Goal: Answer question/provide support

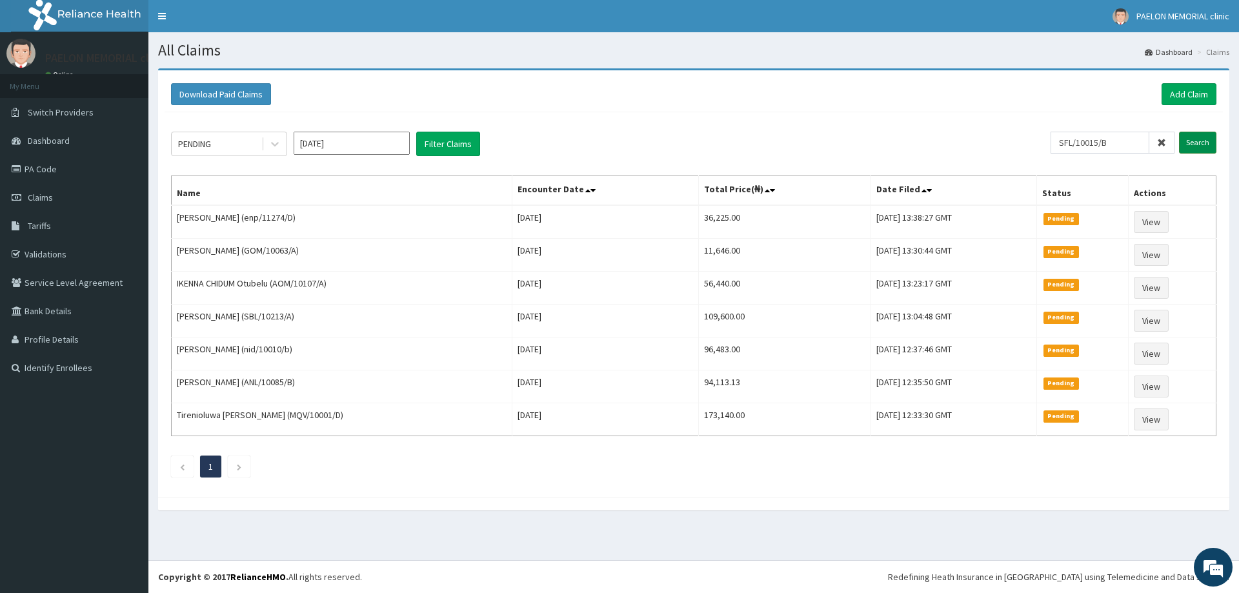
type input "SFL/10015/B"
click at [1208, 135] on input "Search" at bounding box center [1197, 143] width 37 height 22
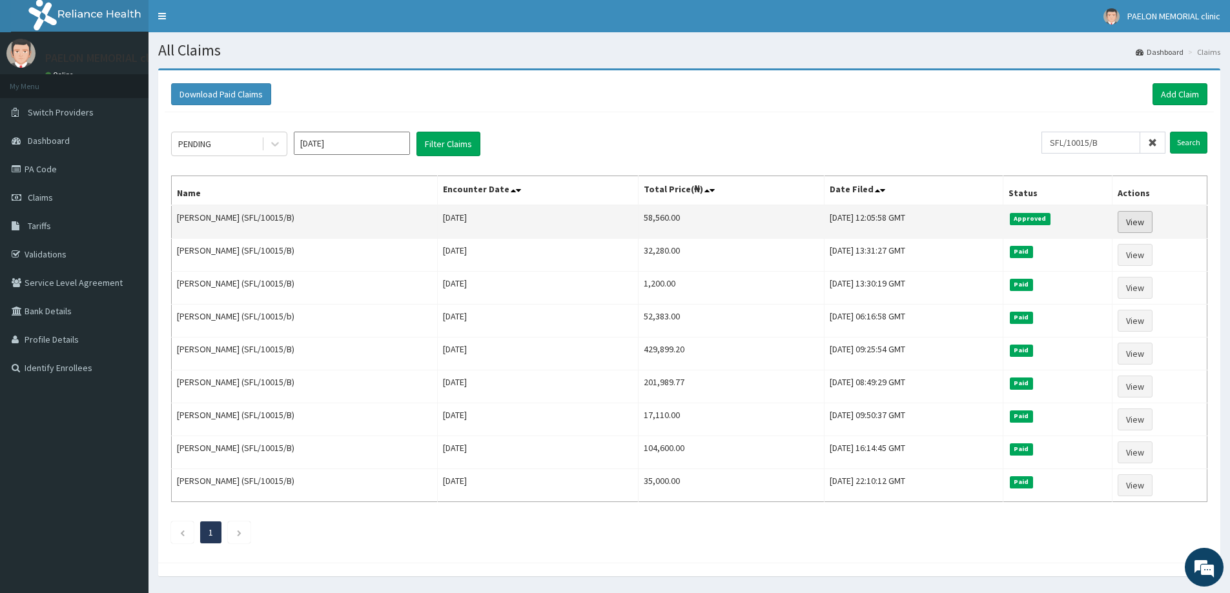
click at [1144, 224] on link "View" at bounding box center [1134, 222] width 35 height 22
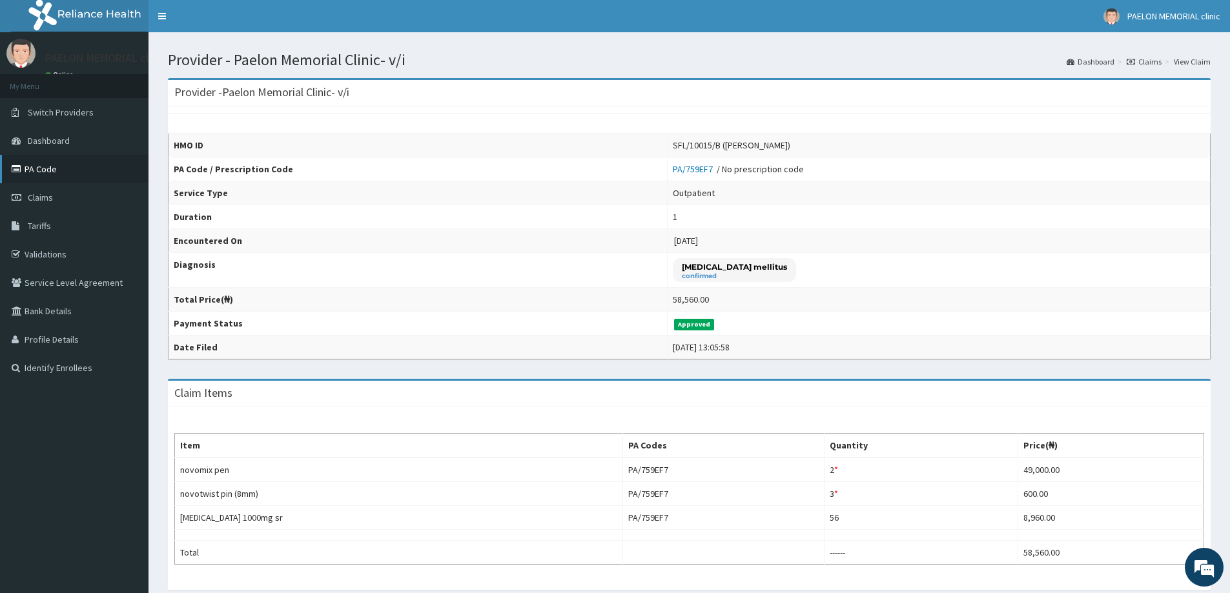
click at [71, 173] on link "PA Code" at bounding box center [74, 169] width 148 height 28
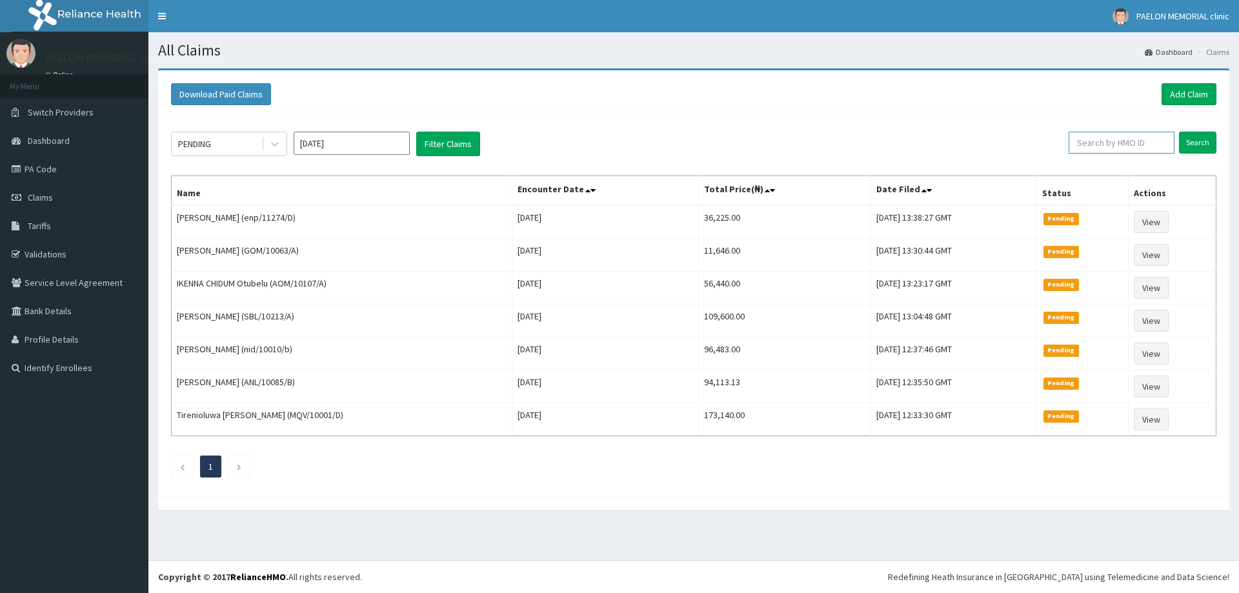
click at [1120, 146] on input "text" at bounding box center [1122, 143] width 106 height 22
paste input "SFL/10015/B"
type input "SFL/10015/B"
click at [1181, 137] on input "Search" at bounding box center [1197, 143] width 37 height 22
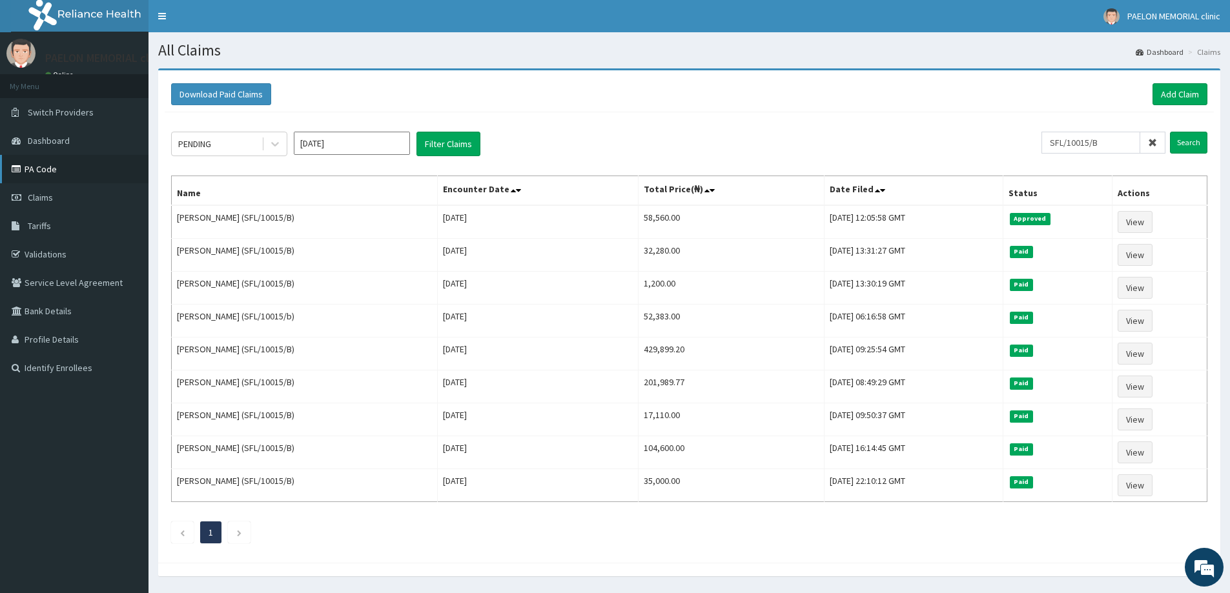
click at [63, 175] on link "PA Code" at bounding box center [74, 169] width 148 height 28
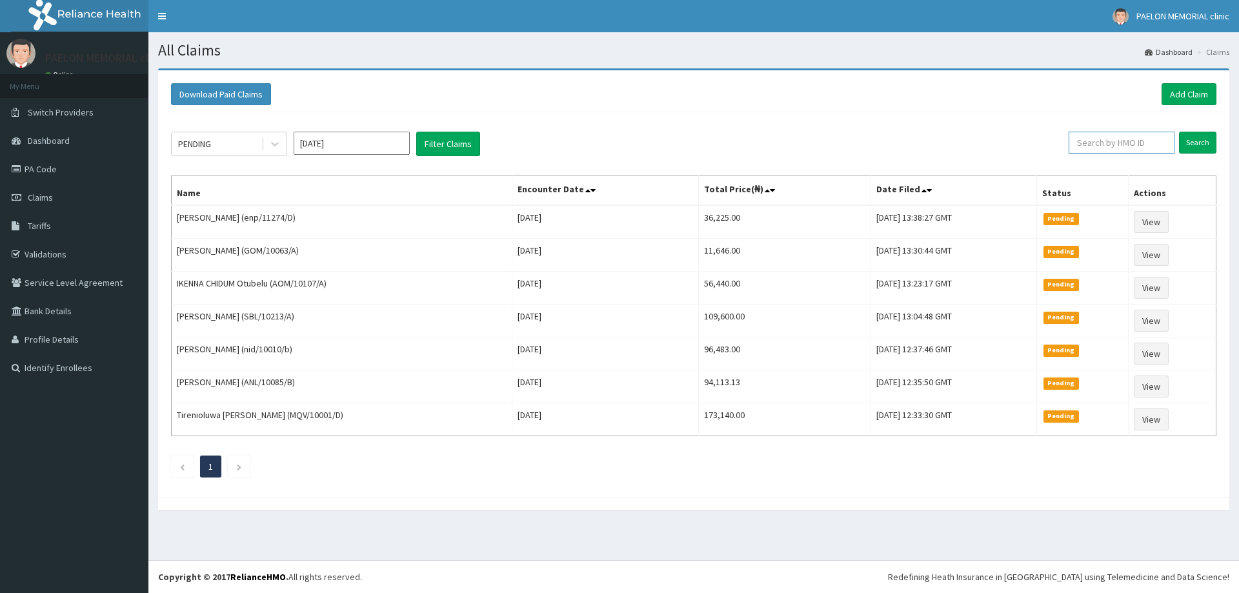
click at [1089, 146] on input "text" at bounding box center [1122, 143] width 106 height 22
paste input "PA/759EF7"
type input "PA/759EF7"
drag, startPoint x: 1113, startPoint y: 141, endPoint x: 1057, endPoint y: 148, distance: 56.1
click at [1057, 148] on div "PENDING Aug 2025 Filter Claims PA/759EF7 Search" at bounding box center [694, 144] width 1046 height 25
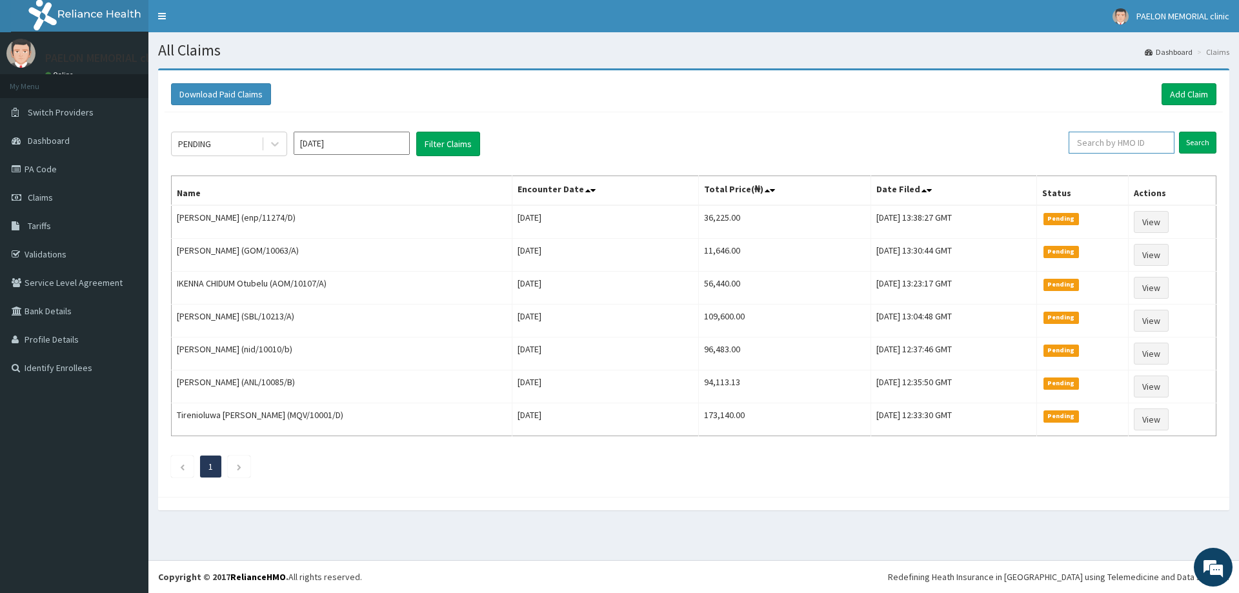
click at [1105, 147] on input "text" at bounding box center [1122, 143] width 106 height 22
click at [87, 172] on link "PA Code" at bounding box center [74, 169] width 148 height 28
type input "SFL/10015/B"
click at [1201, 145] on input "Search" at bounding box center [1197, 143] width 37 height 22
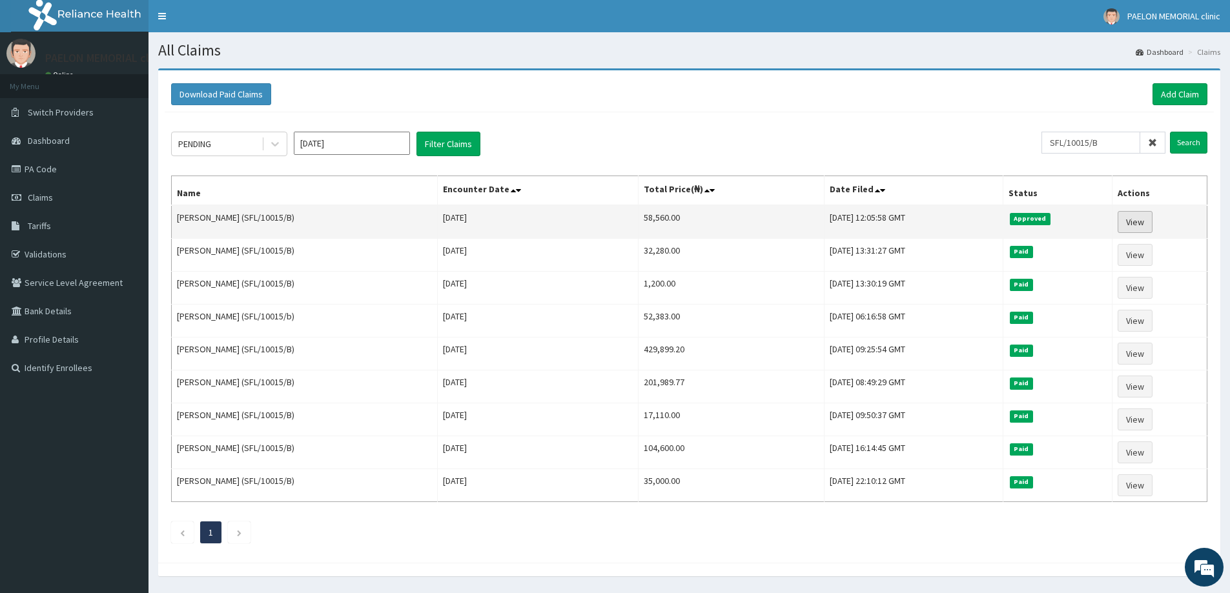
click at [1134, 223] on link "View" at bounding box center [1134, 222] width 35 height 22
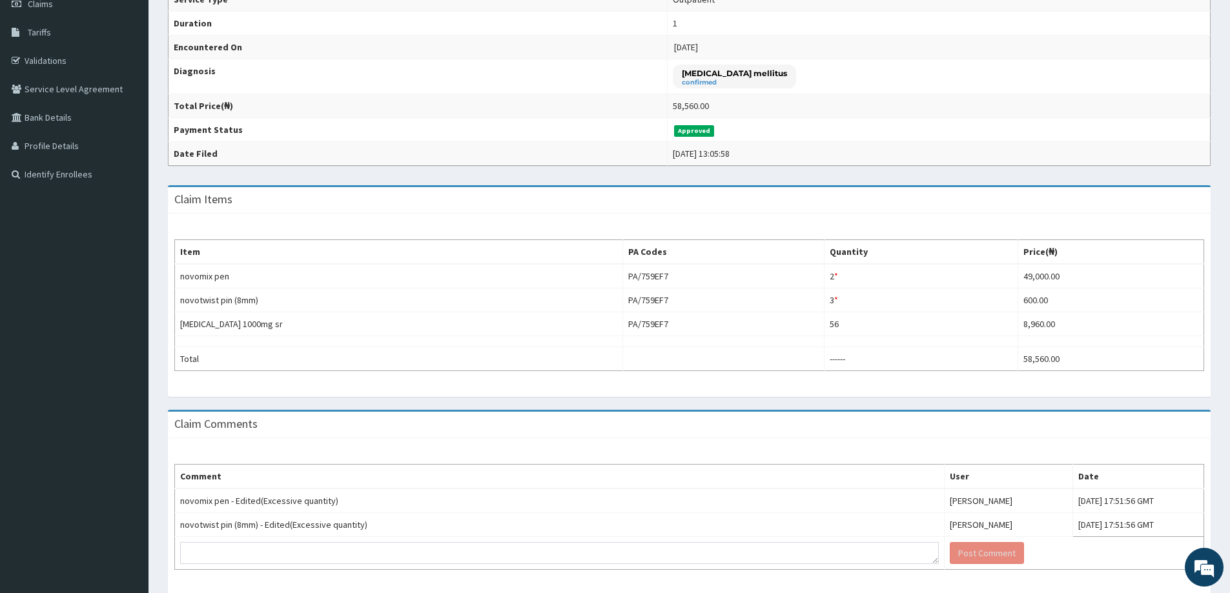
scroll to position [242, 0]
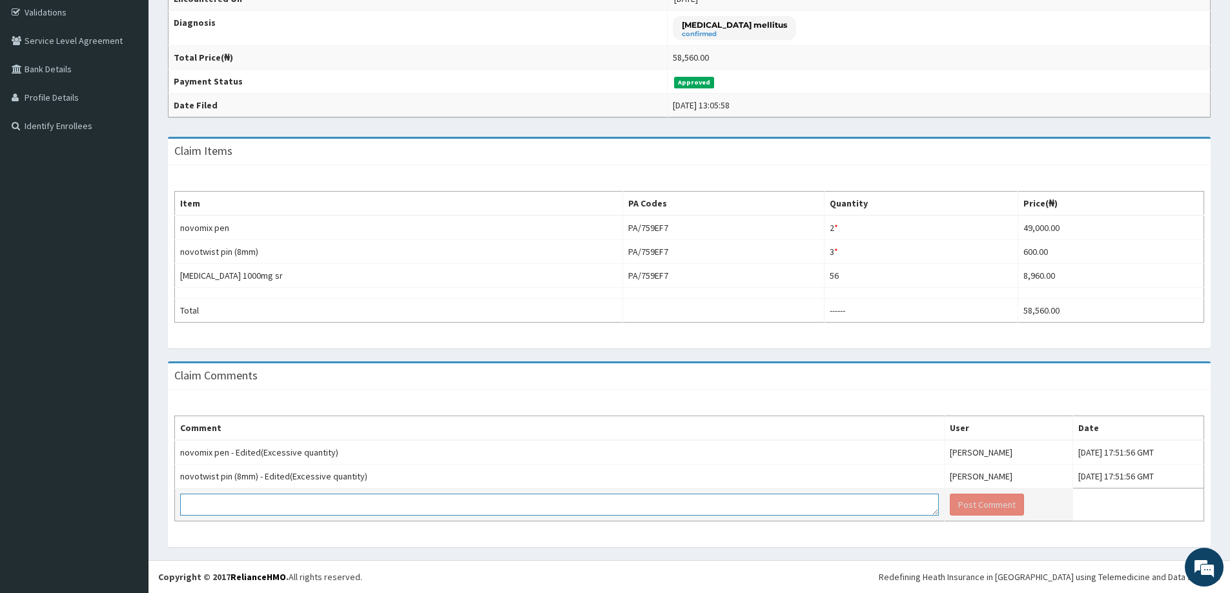
click at [464, 505] on textarea at bounding box center [559, 505] width 759 height 22
click at [265, 504] on textarea "Dear Team, kindly reonfirm" at bounding box center [559, 505] width 759 height 22
click at [355, 507] on textarea "Dear Team, kindly reconfirm" at bounding box center [559, 505] width 759 height 22
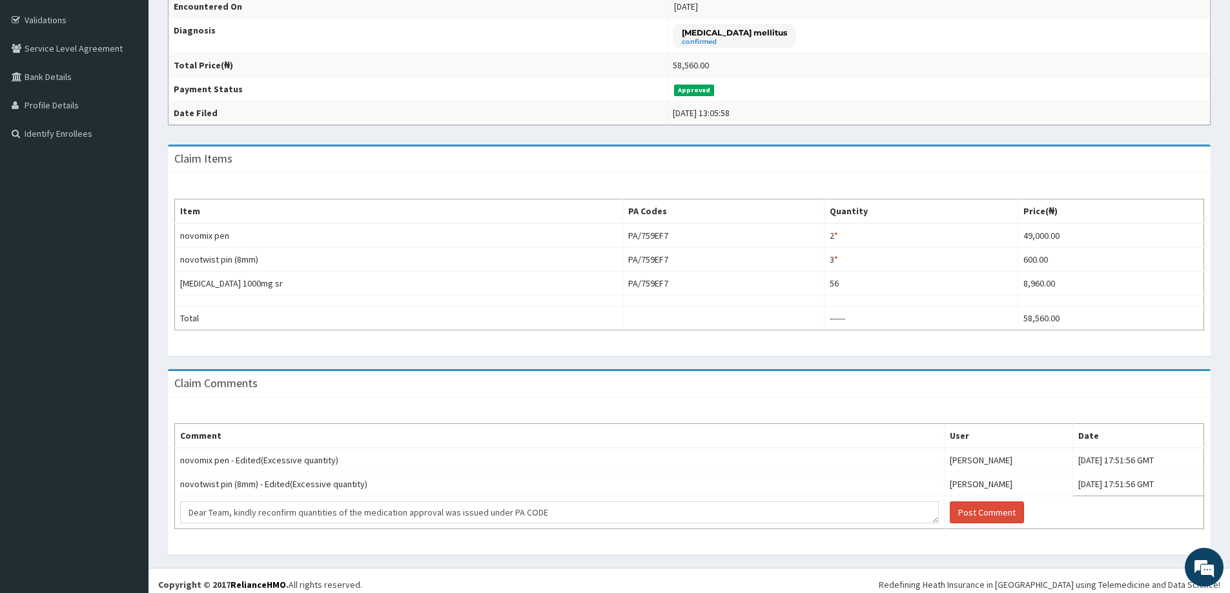
scroll to position [242, 0]
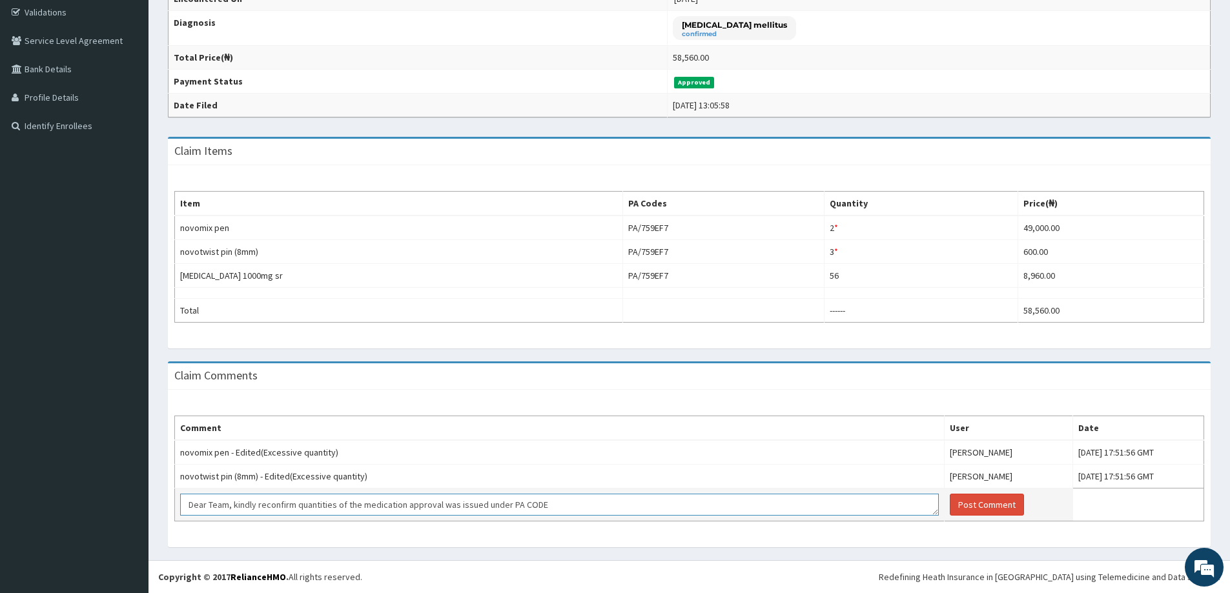
click at [586, 507] on textarea "Dear Team, kindly reconfirm quantities of the medication approval was issued un…" at bounding box center [559, 505] width 759 height 22
click at [403, 506] on textarea "Dear Team, kindly reconfirm quantities of the medication approval was issued un…" at bounding box center [559, 505] width 759 height 22
click at [700, 500] on textarea "Dear Team, kindly reconfirm quantities of the medication, approval was issued u…" at bounding box center [559, 505] width 759 height 22
click at [755, 504] on textarea "Dear Team, kindly reconfirm quantities of the medication, approval was issued u…" at bounding box center [559, 505] width 759 height 22
type textarea "Dear Team, kindly reconfirm quantities of the medication, approval was issued u…"
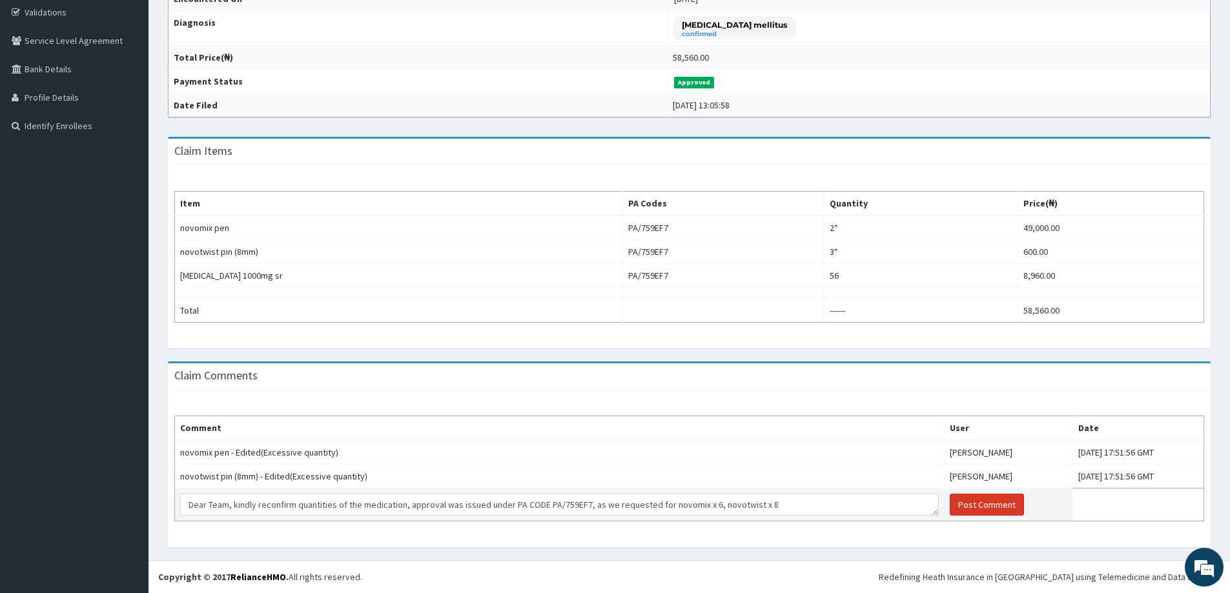
click at [950, 499] on button "Post Comment" at bounding box center [987, 505] width 74 height 22
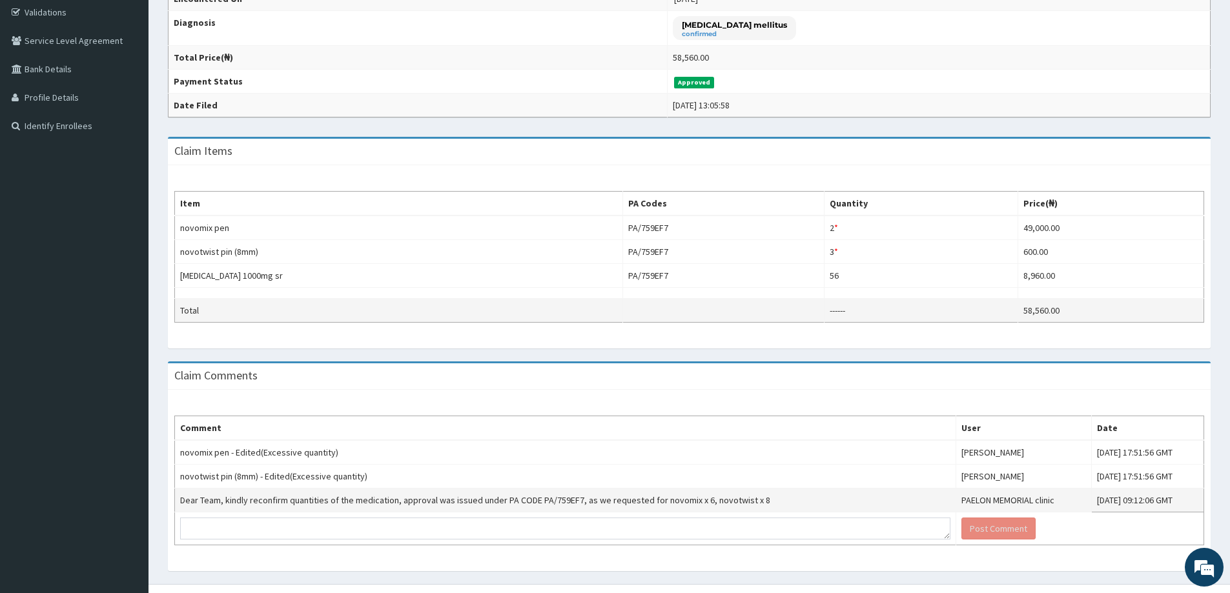
scroll to position [0, 0]
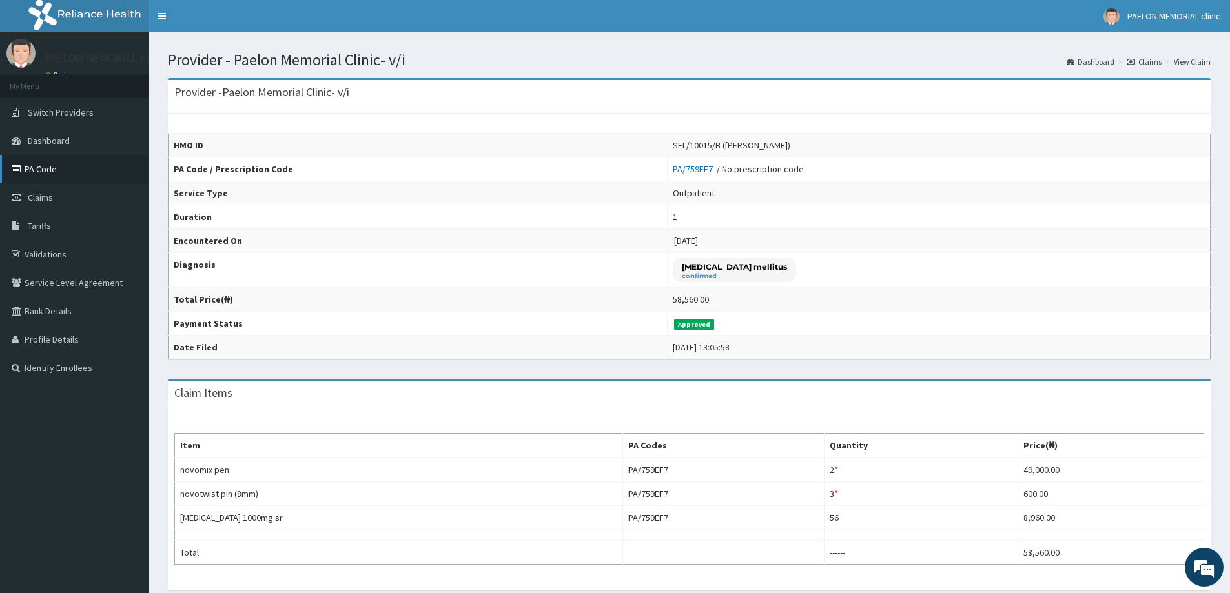
click at [80, 174] on link "PA Code" at bounding box center [74, 169] width 148 height 28
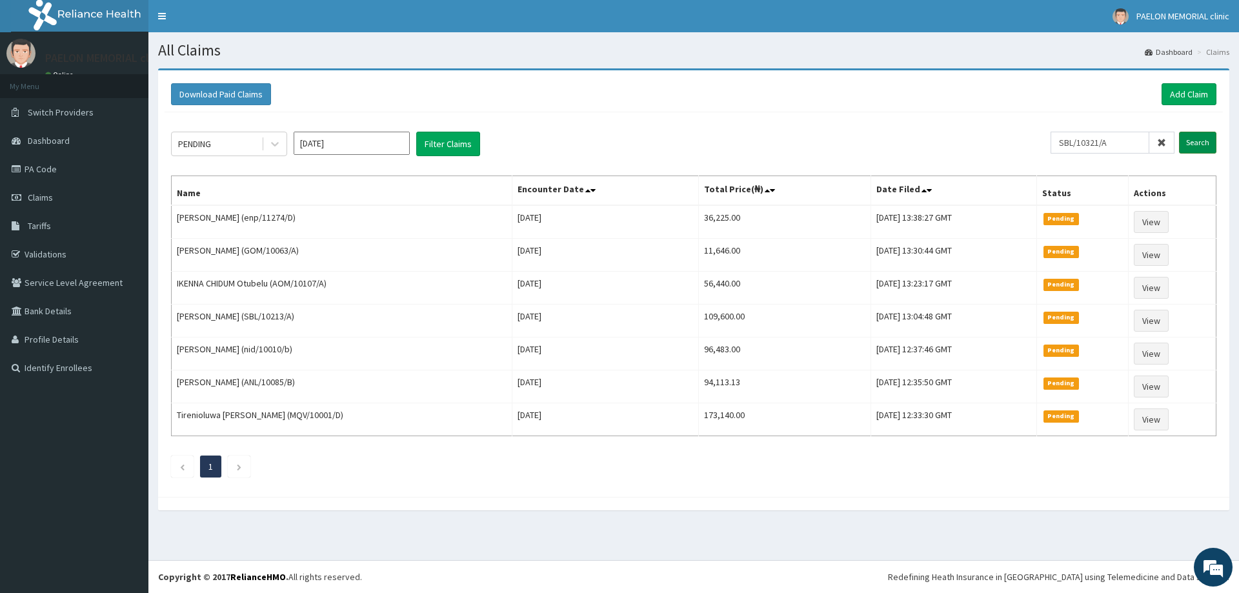
type input "SBL/10321/A"
click at [1196, 142] on input "Search" at bounding box center [1197, 143] width 37 height 22
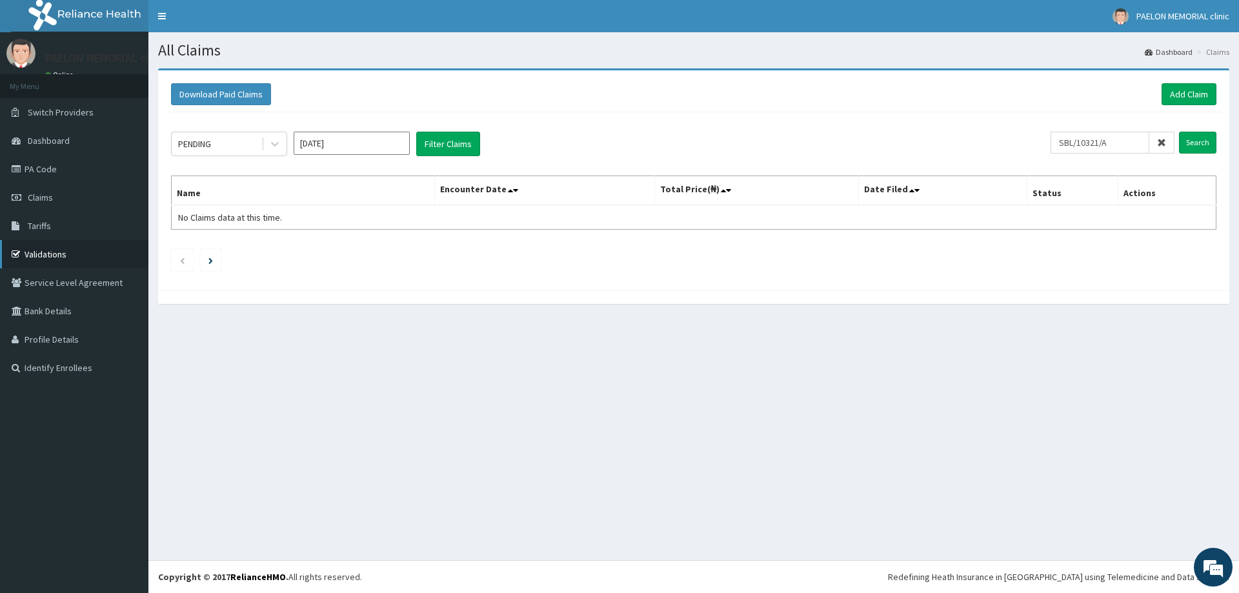
click at [40, 249] on link "Validations" at bounding box center [74, 254] width 148 height 28
